Goal: Information Seeking & Learning: Learn about a topic

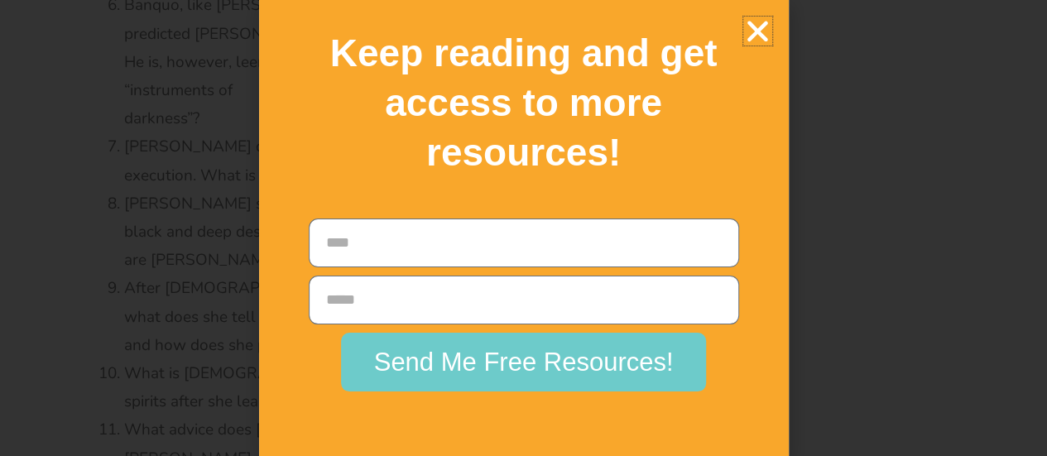
scroll to position [4989, 0]
click at [752, 34] on icon "Close" at bounding box center [757, 31] width 29 height 29
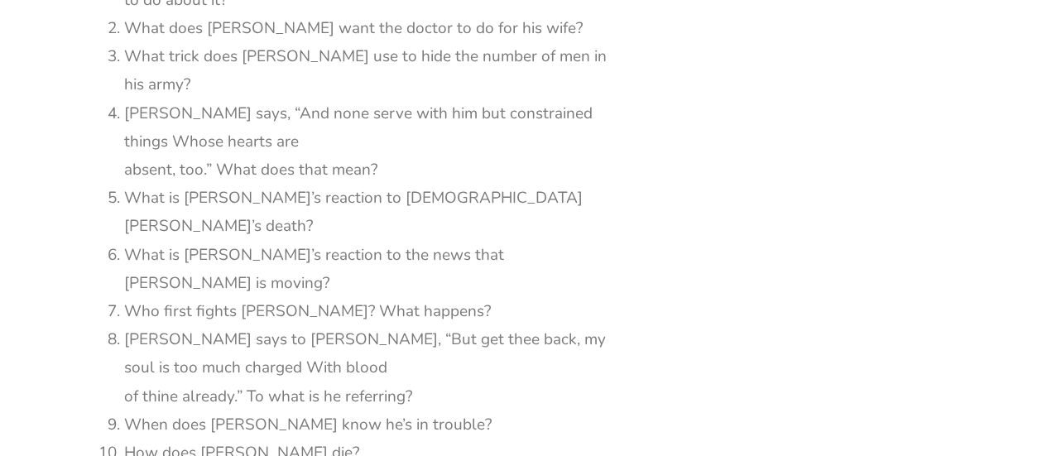
scroll to position [8177, 0]
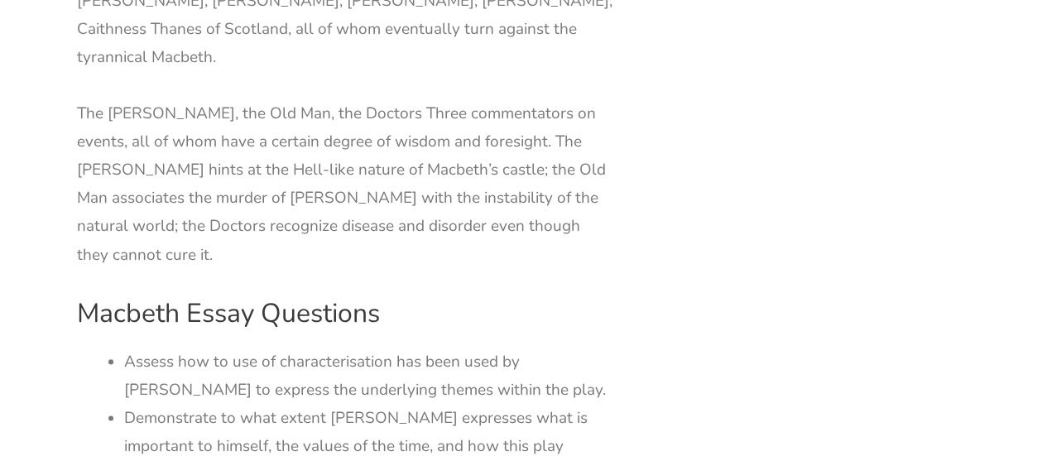
scroll to position [3972, 0]
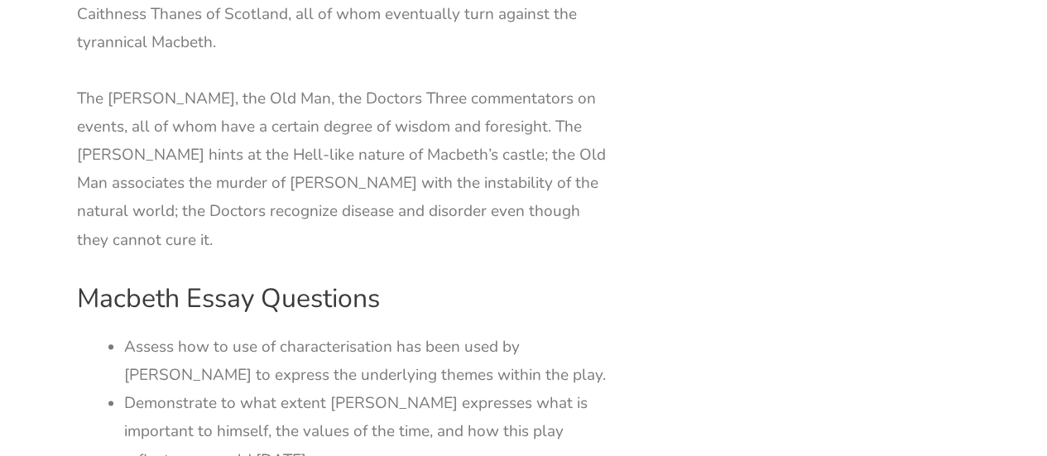
click at [570, 333] on li "Assess how to use of characterisation has been used by [PERSON_NAME] to express…" at bounding box center [369, 361] width 491 height 56
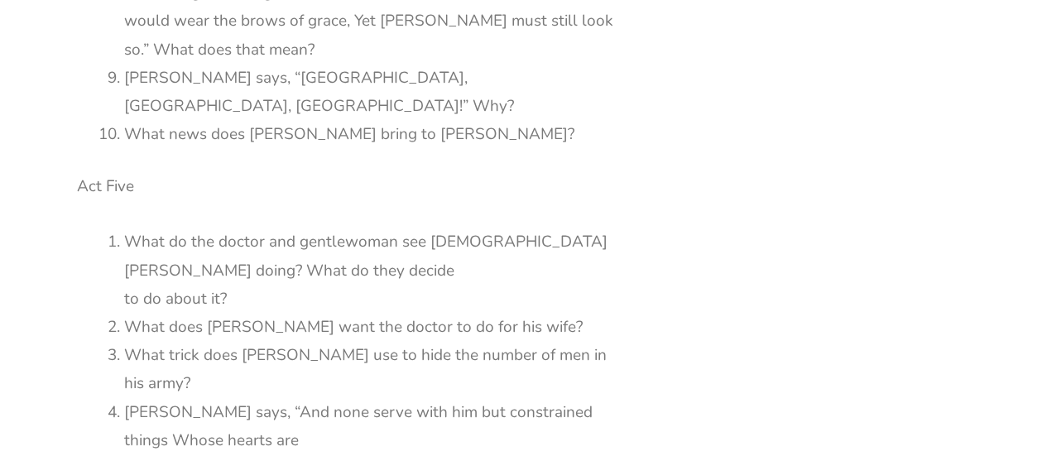
scroll to position [7939, 0]
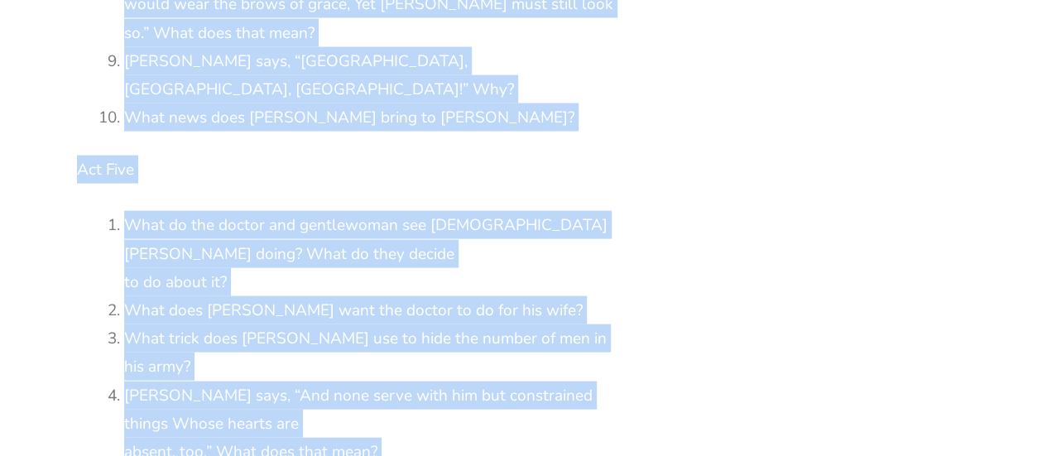
drag, startPoint x: 81, startPoint y: 133, endPoint x: 449, endPoint y: 132, distance: 367.6
copy div "Loremip Dolor Sitam Consectet Adi Eli Sedd ei tem incid ut lab etdol magna aliq…"
